Goal: Task Accomplishment & Management: Complete application form

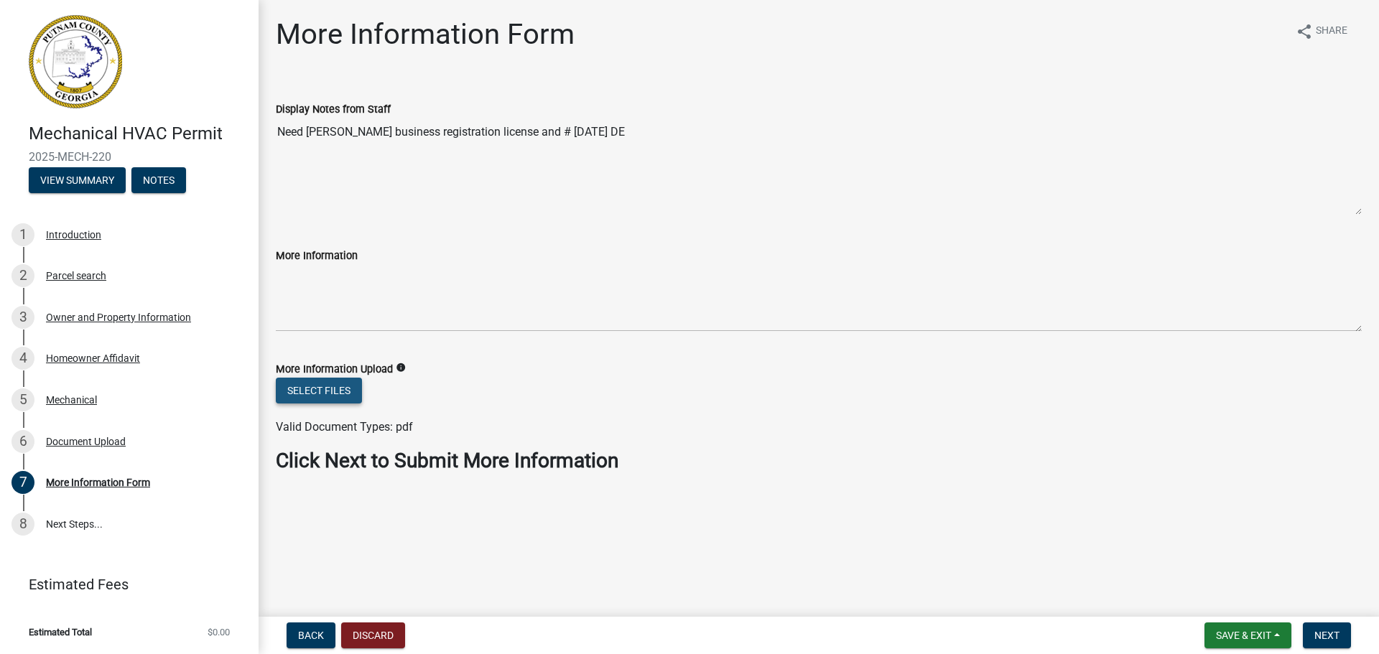
click at [333, 394] on button "Select files" at bounding box center [319, 391] width 86 height 26
click at [321, 390] on button "Select files" at bounding box center [319, 391] width 86 height 26
click at [333, 386] on button "Select files" at bounding box center [319, 391] width 86 height 26
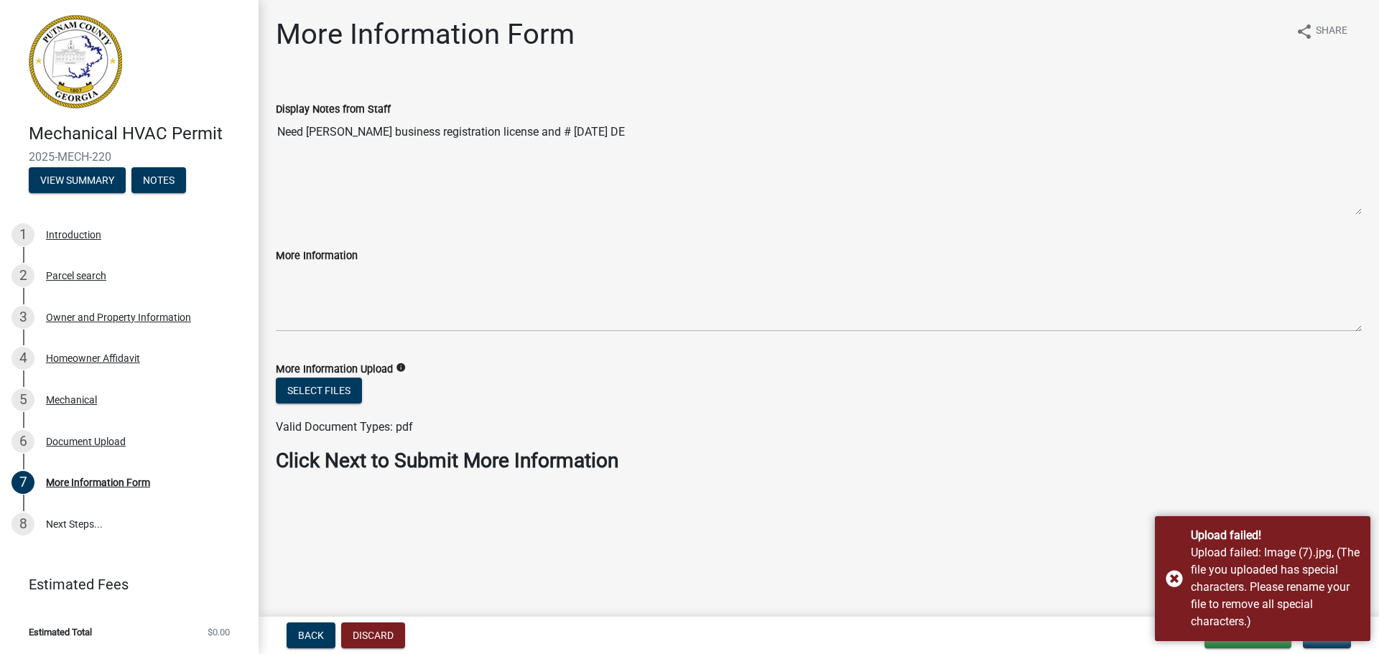
click at [1288, 505] on main "More Information Form share Share Display Notes from Staff Need [PERSON_NAME] b…" at bounding box center [819, 305] width 1121 height 611
click at [1175, 577] on div "Upload failed! Upload failed: Image (7).jpg, (The file you uploaded has special…" at bounding box center [1263, 579] width 216 height 125
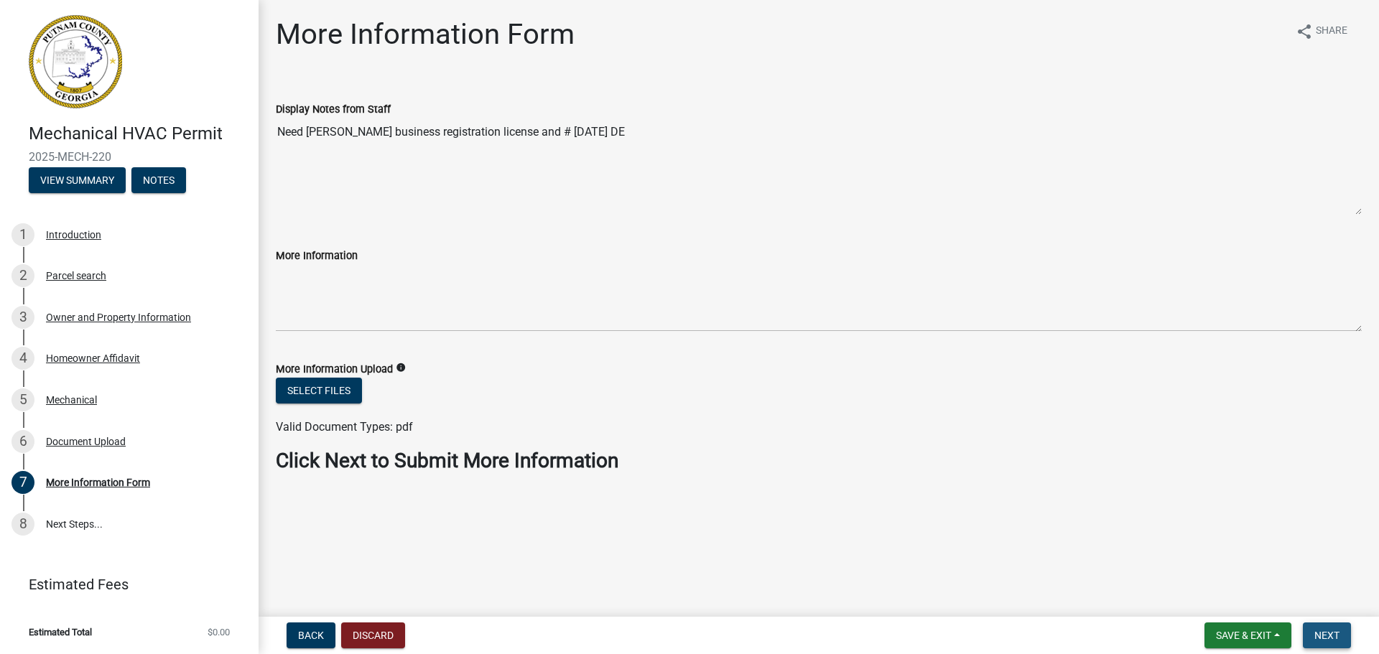
click at [1319, 629] on button "Next" at bounding box center [1327, 636] width 48 height 26
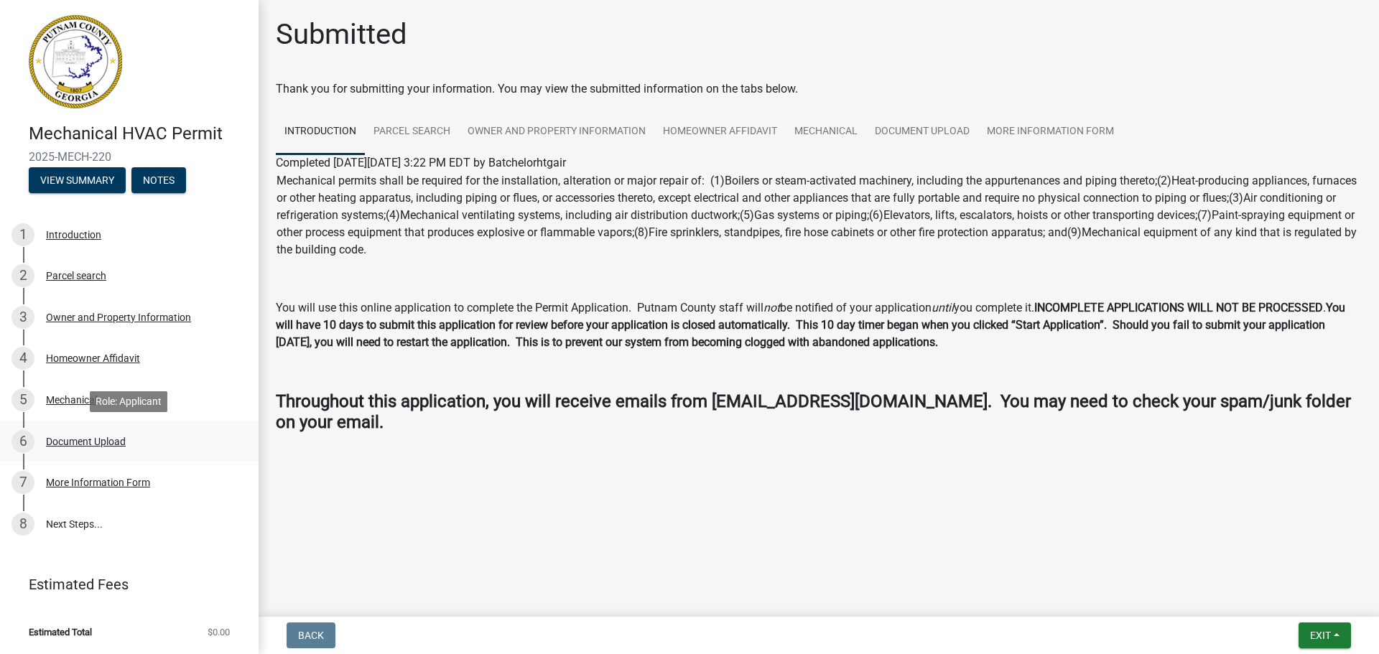
click at [88, 440] on div "Document Upload" at bounding box center [86, 442] width 80 height 10
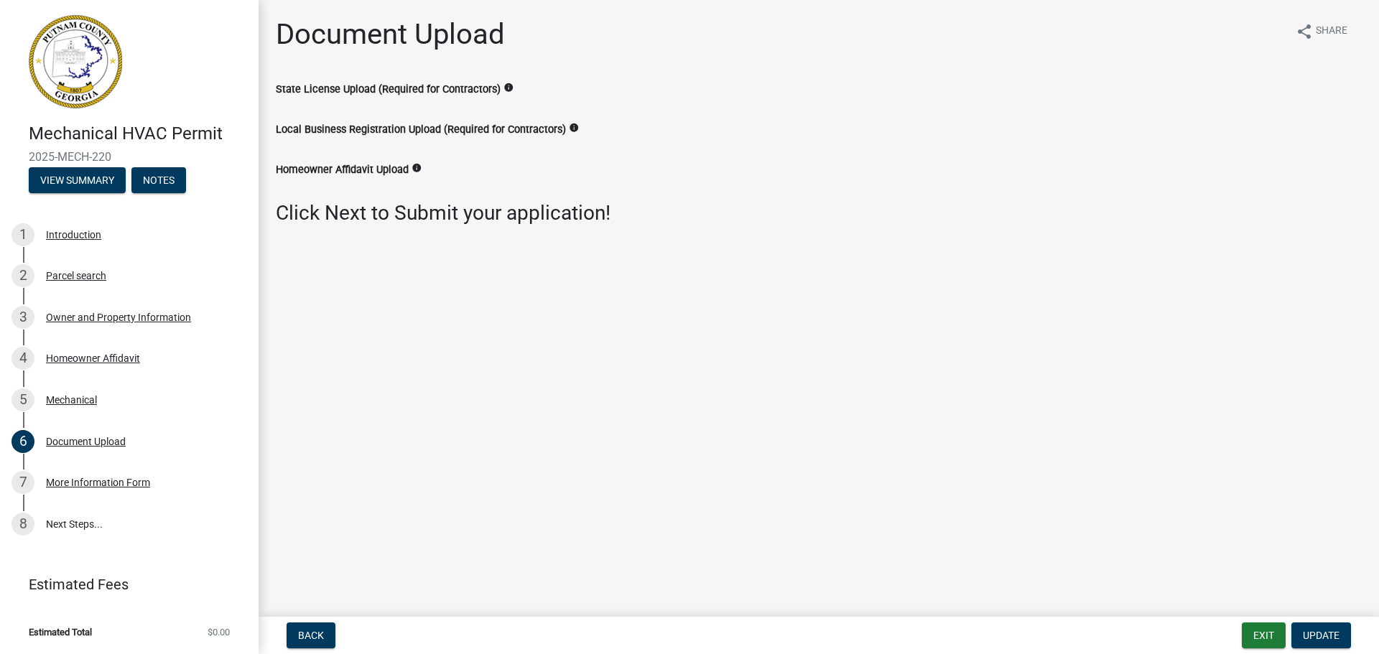
click at [387, 87] on label "State License Upload (Required for Contractors)" at bounding box center [388, 90] width 225 height 10
click at [304, 88] on label "State License Upload (Required for Contractors)" at bounding box center [388, 90] width 225 height 10
click at [114, 443] on div "Document Upload" at bounding box center [86, 442] width 80 height 10
click at [1312, 628] on button "Update" at bounding box center [1322, 636] width 60 height 26
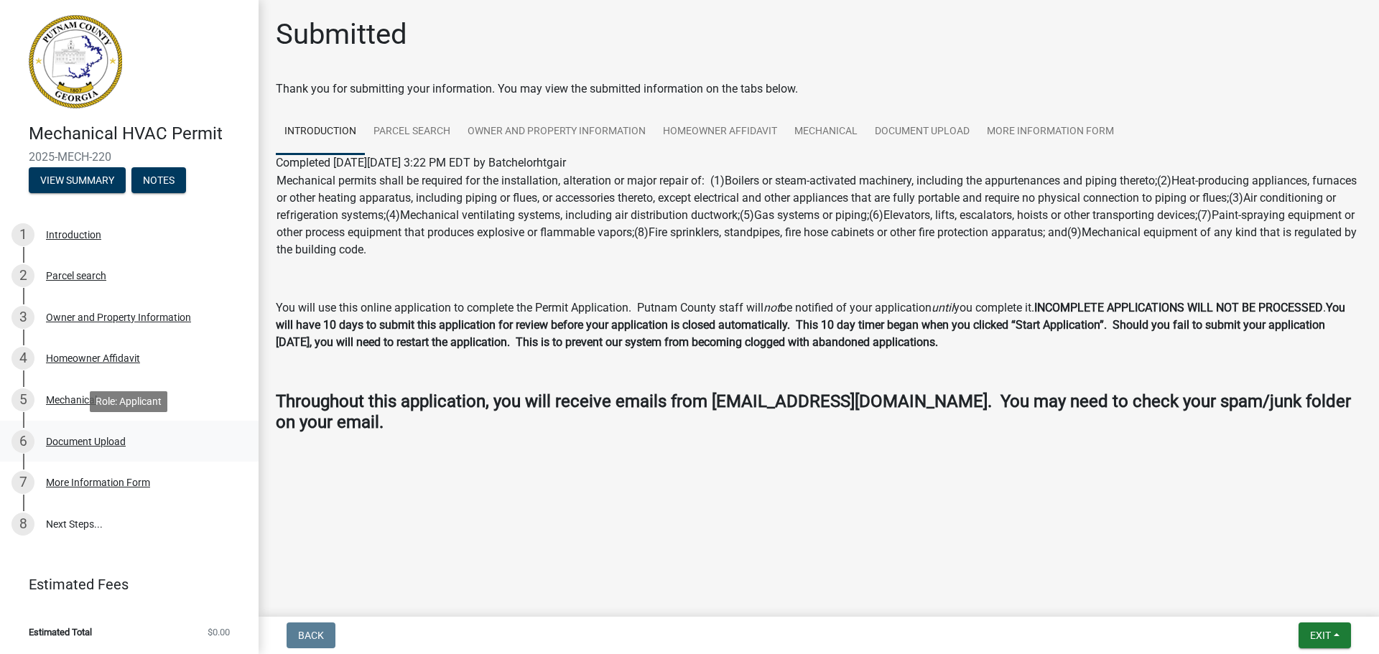
click at [101, 432] on div "6 Document Upload" at bounding box center [123, 441] width 224 height 23
